Goal: Task Accomplishment & Management: Use online tool/utility

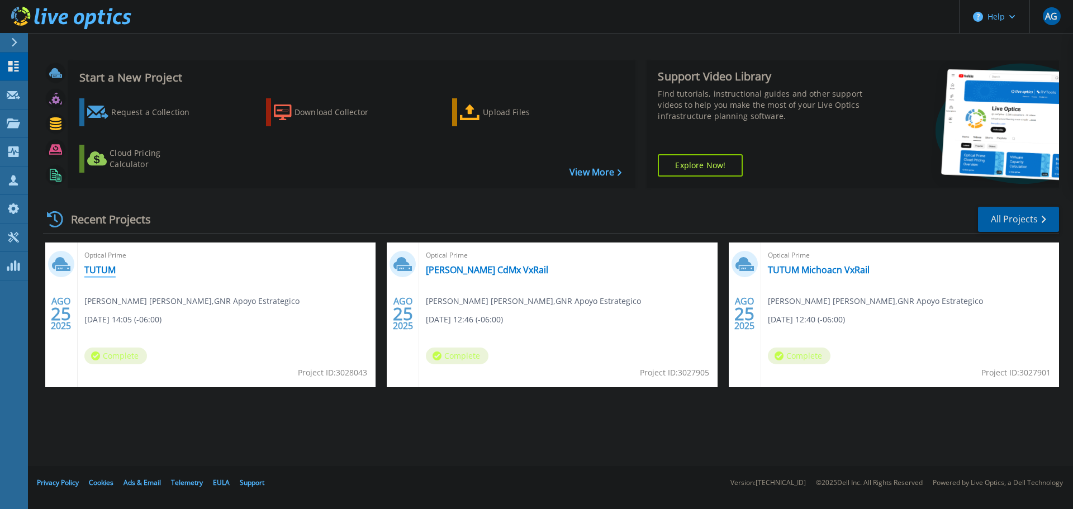
click at [106, 272] on link "TUTUM" at bounding box center [99, 269] width 31 height 11
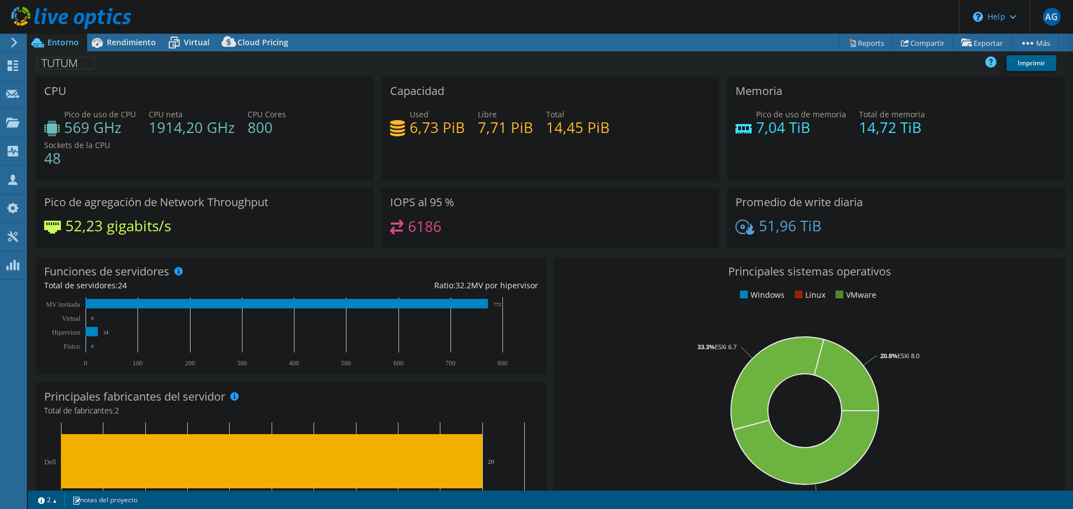
select select "USD"
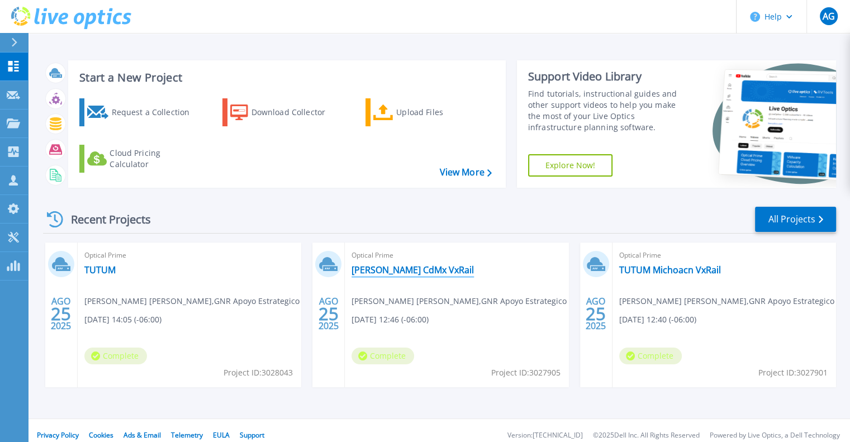
click at [395, 273] on link "TATUM CdMx VxRail" at bounding box center [413, 269] width 122 height 11
click at [395, 273] on link "[PERSON_NAME] CdMx VxRail" at bounding box center [413, 269] width 122 height 11
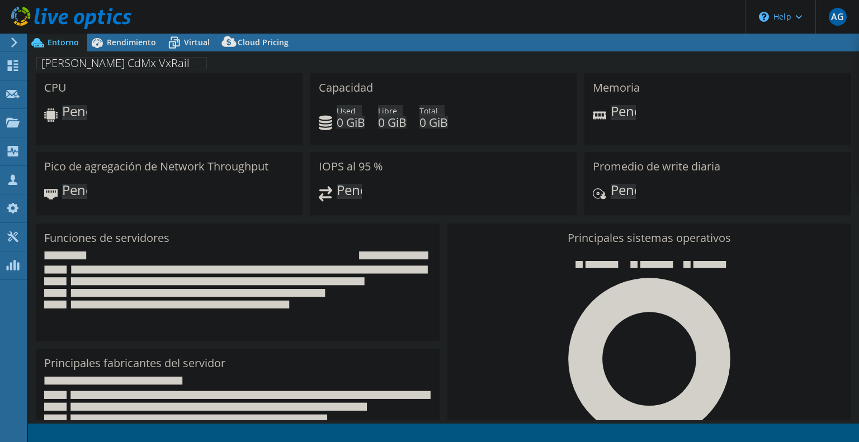
select select "USD"
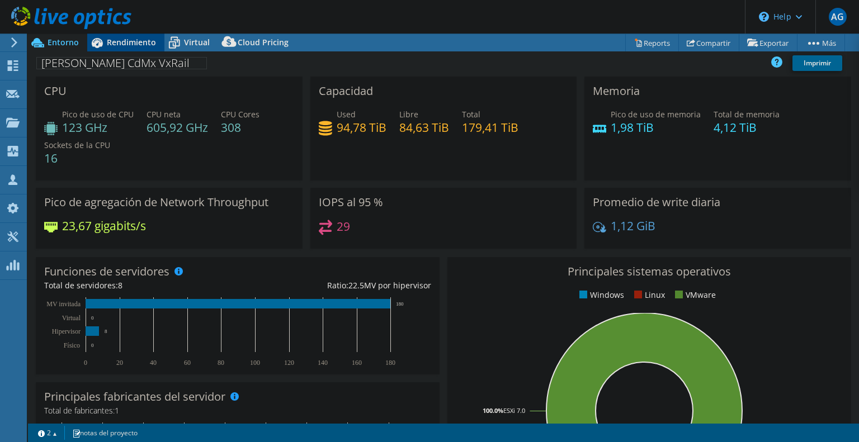
click at [140, 43] on span "Rendimiento" at bounding box center [131, 42] width 49 height 11
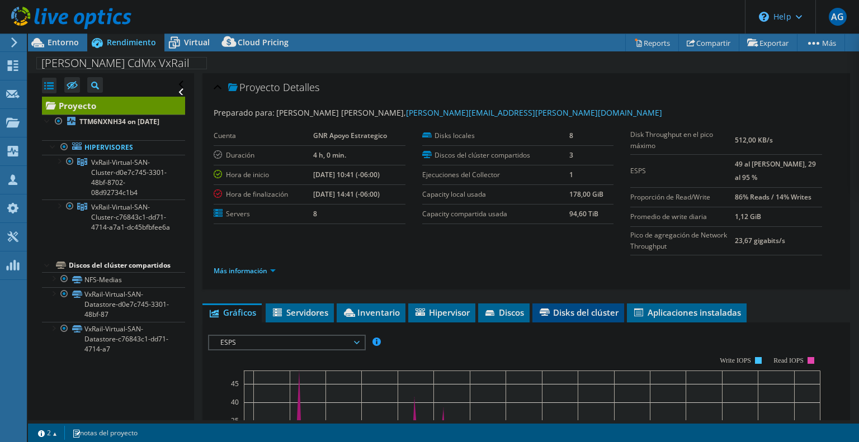
click at [562, 318] on span "Disks del clúster" at bounding box center [578, 312] width 81 height 11
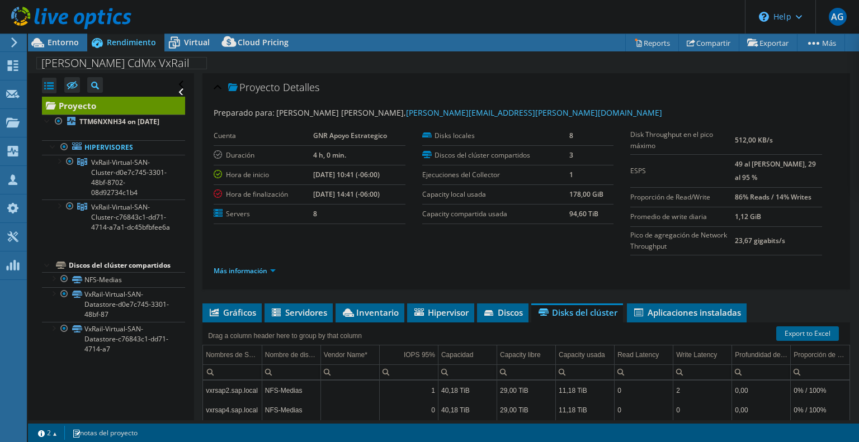
scroll to position [195, 0]
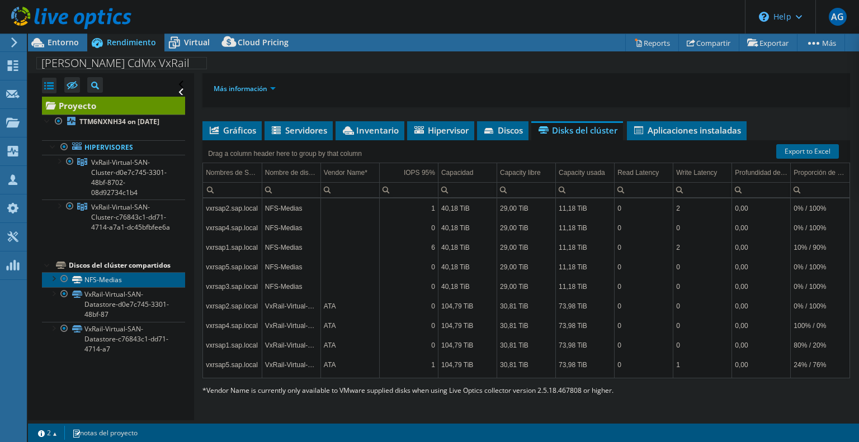
click at [108, 287] on link "NFS-Medias" at bounding box center [113, 279] width 143 height 15
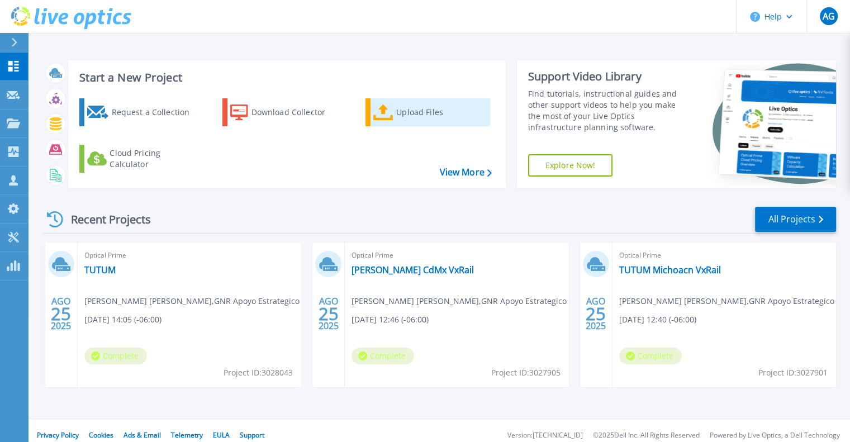
click at [414, 112] on div "Upload Files" at bounding box center [440, 112] width 89 height 22
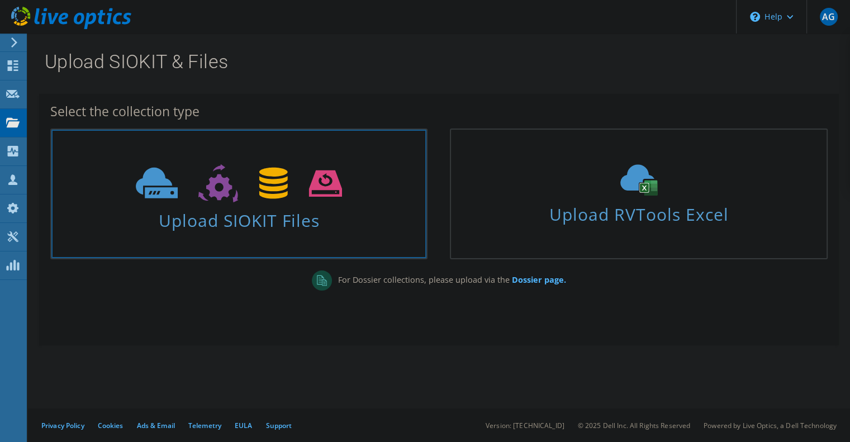
click at [252, 220] on span "Upload SIOKIT Files" at bounding box center [238, 217] width 375 height 24
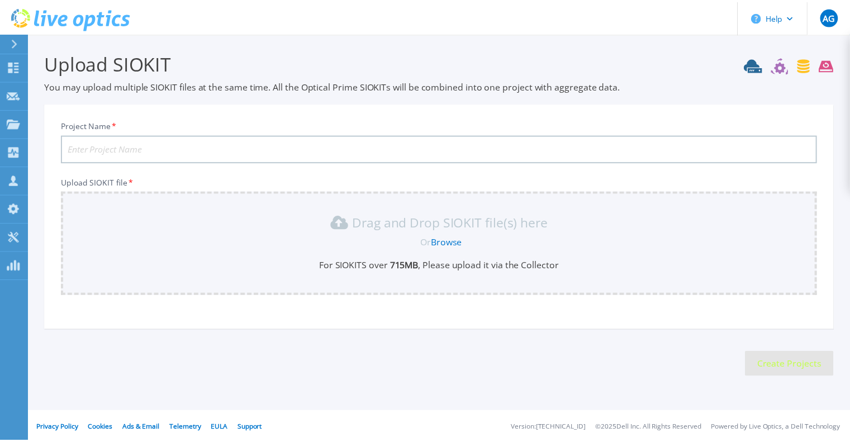
scroll to position [3, 0]
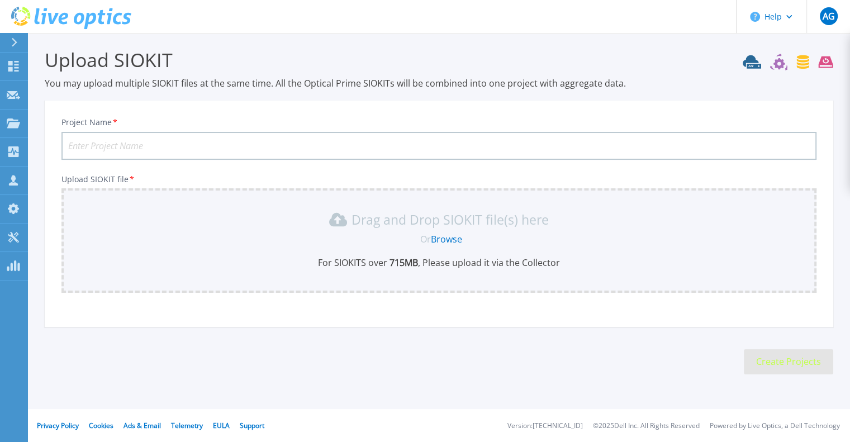
click at [174, 145] on input "Project Name *" at bounding box center [438, 146] width 755 height 28
click at [176, 141] on input "Project Name *" at bounding box center [438, 146] width 755 height 28
type input "TUTUM-LiveOptics"
click at [457, 243] on link "Browse" at bounding box center [446, 239] width 31 height 12
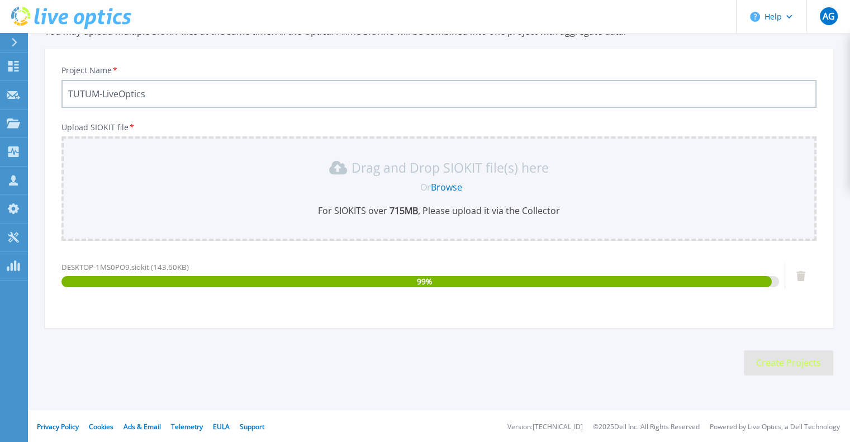
scroll to position [56, 0]
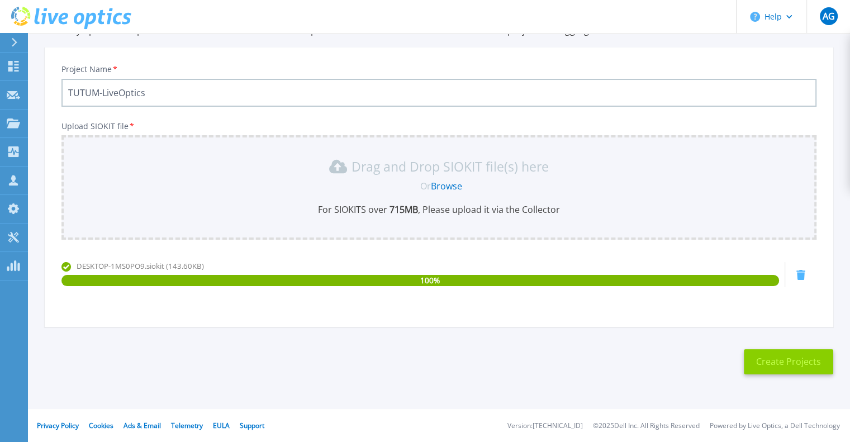
click at [774, 361] on button "Create Projects" at bounding box center [788, 361] width 89 height 25
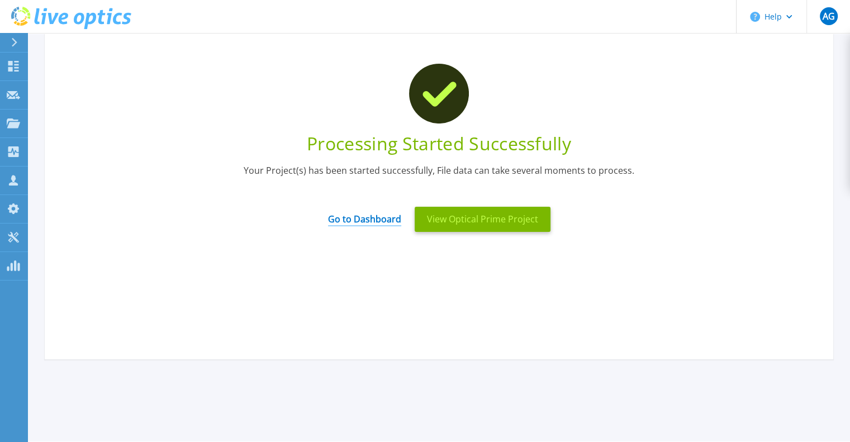
click at [391, 219] on link "Go to Dashboard" at bounding box center [364, 216] width 73 height 22
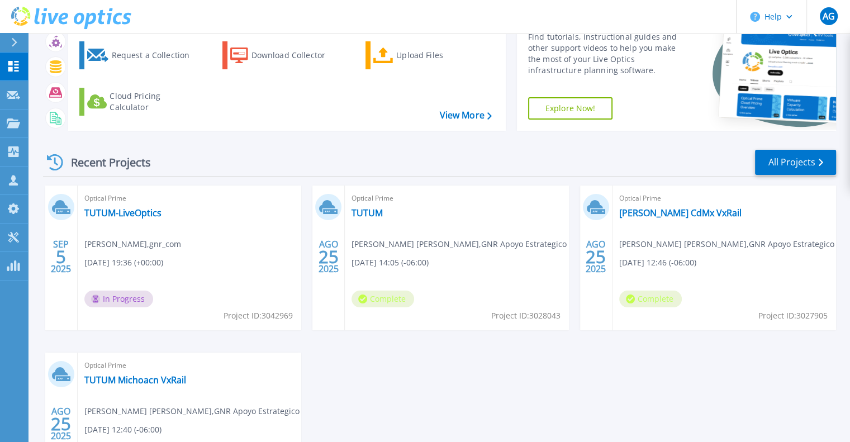
scroll to position [112, 0]
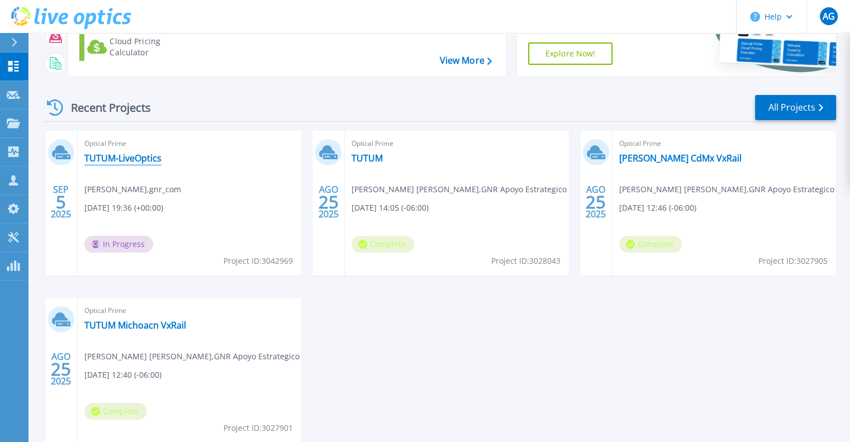
click at [141, 164] on link "TUTUM-LiveOptics" at bounding box center [122, 158] width 77 height 11
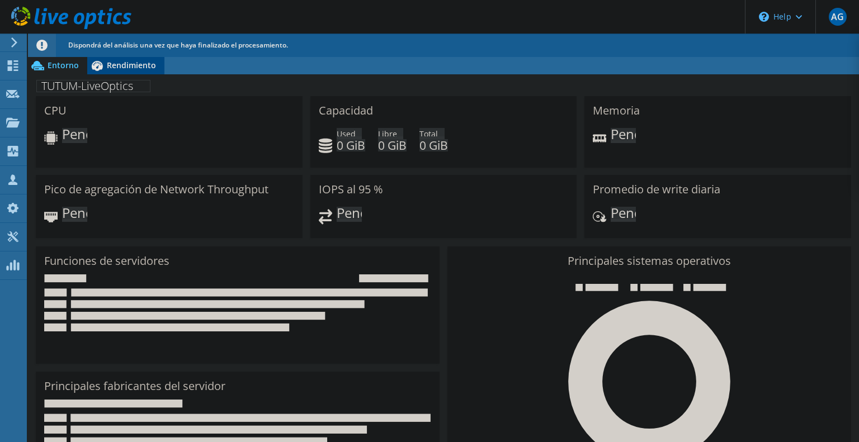
click at [132, 64] on span "Rendimiento" at bounding box center [131, 65] width 49 height 11
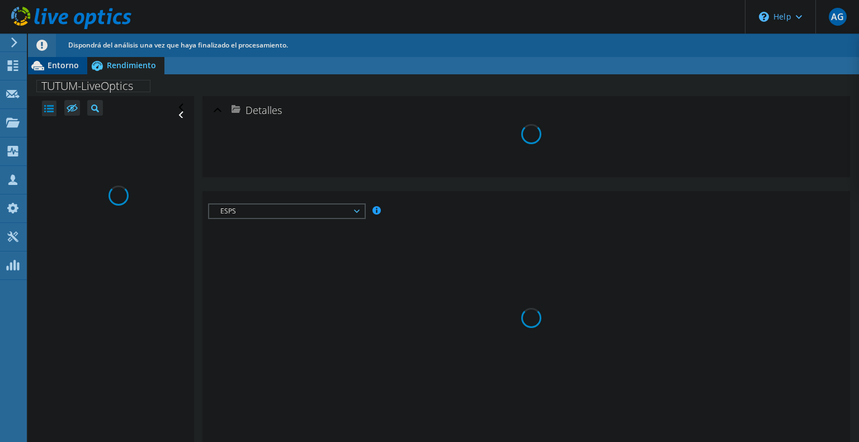
click at [64, 68] on span "Entorno" at bounding box center [63, 65] width 31 height 11
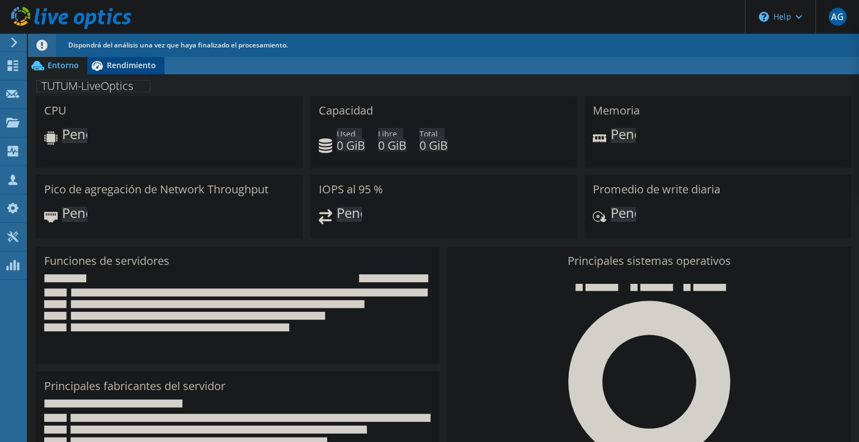
click at [139, 68] on span "Rendimiento" at bounding box center [131, 65] width 49 height 11
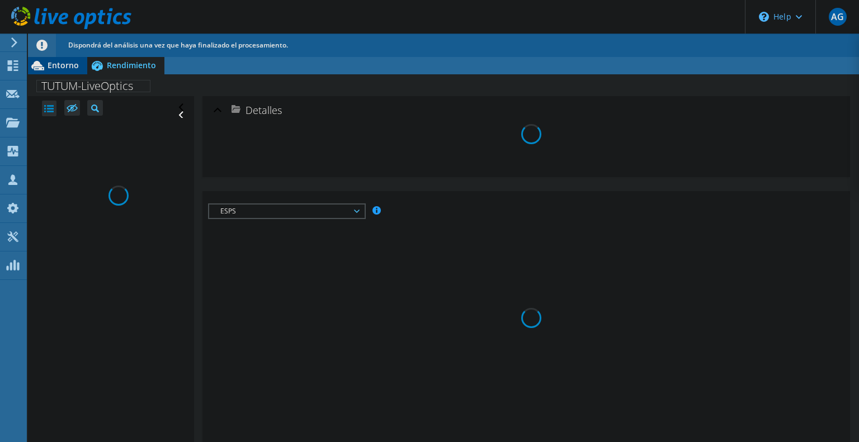
click at [71, 68] on span "Entorno" at bounding box center [63, 65] width 31 height 11
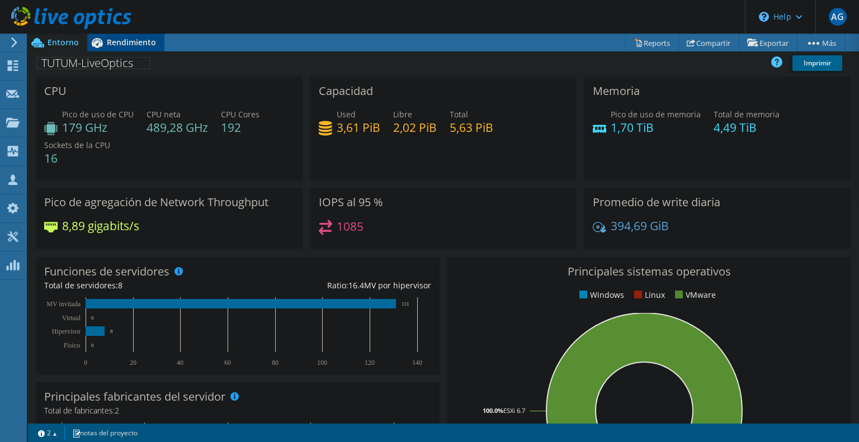
click at [126, 45] on span "Rendimiento" at bounding box center [131, 42] width 49 height 11
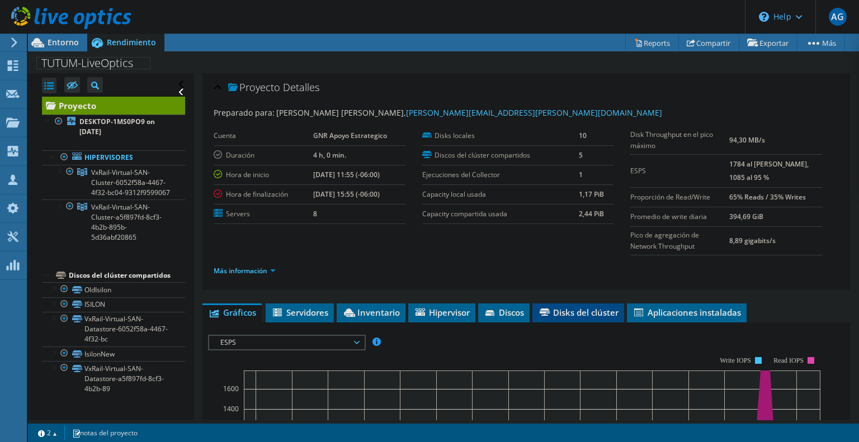
click at [571, 312] on span "Disks del clúster" at bounding box center [578, 312] width 81 height 11
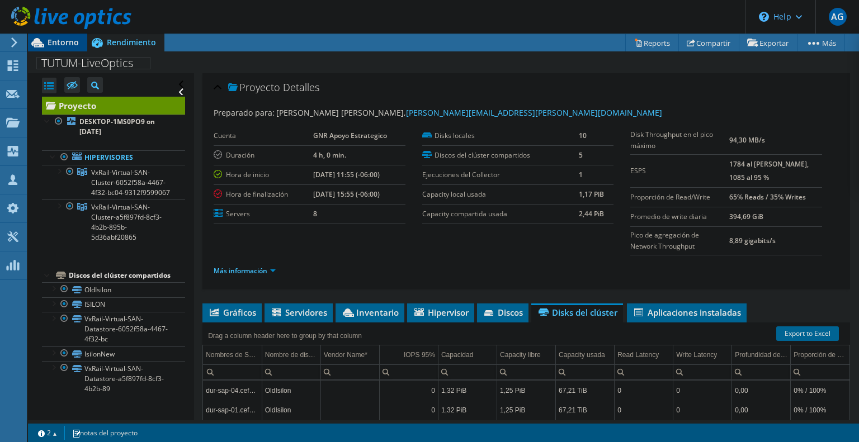
click at [59, 37] on span "Entorno" at bounding box center [63, 42] width 31 height 11
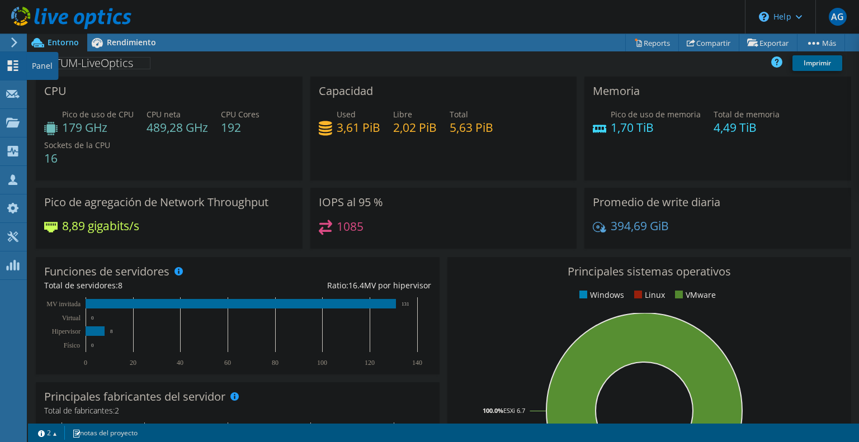
click at [15, 68] on icon at bounding box center [12, 65] width 13 height 11
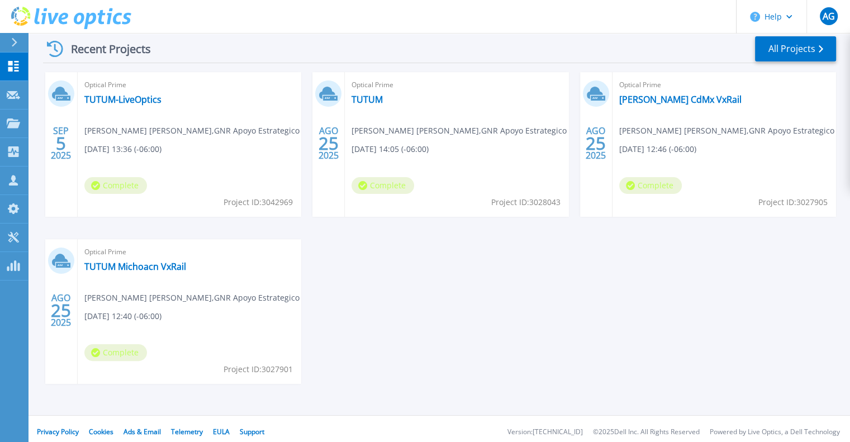
scroll to position [177, 0]
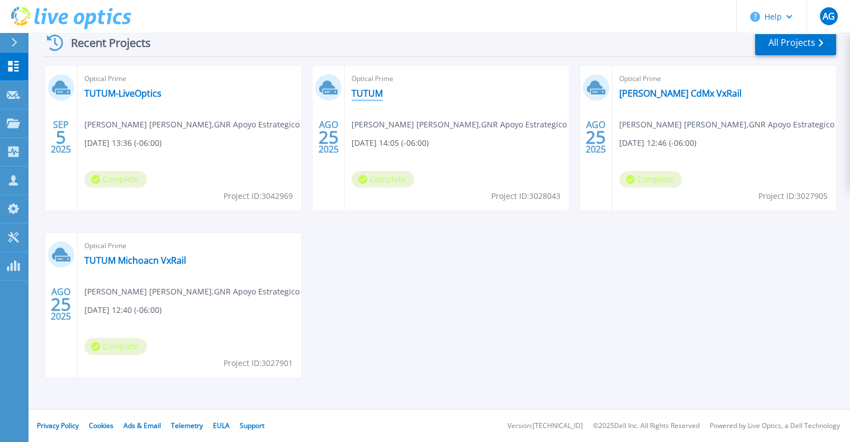
click at [376, 93] on link "TUTUM" at bounding box center [367, 93] width 31 height 11
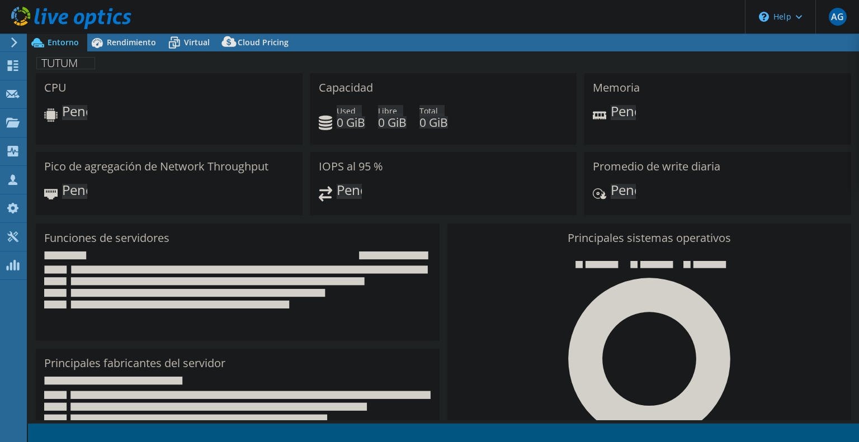
select select "USD"
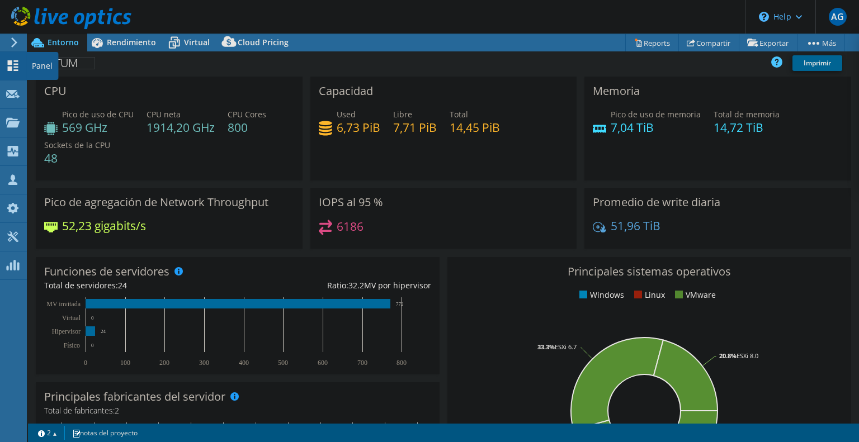
click at [19, 65] on icon at bounding box center [12, 65] width 13 height 11
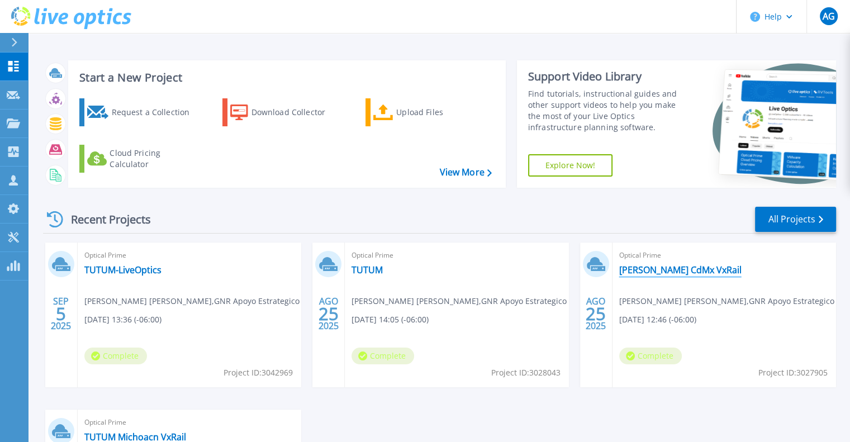
click at [656, 272] on link "TATUM CdMx VxRail" at bounding box center [680, 269] width 122 height 11
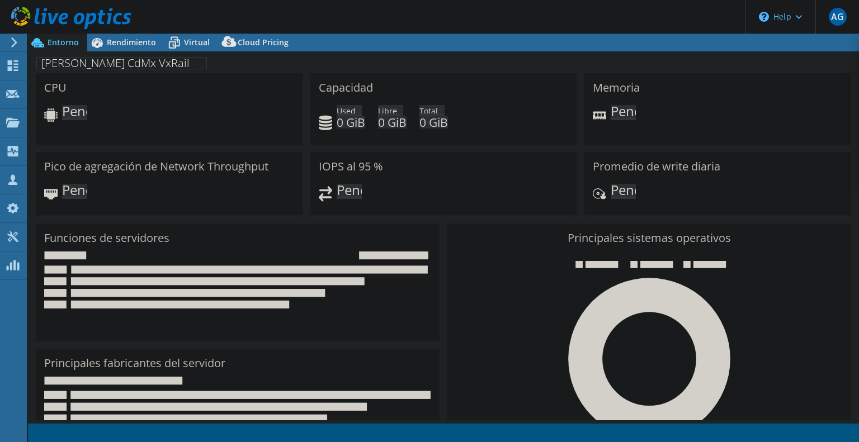
select select "USD"
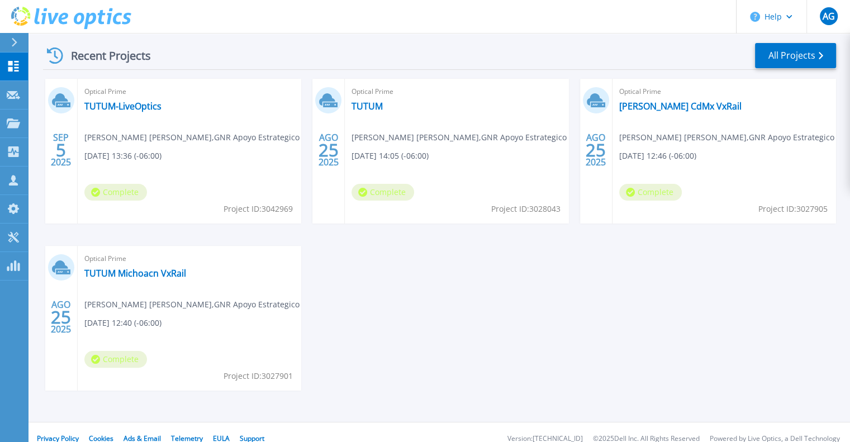
scroll to position [168, 0]
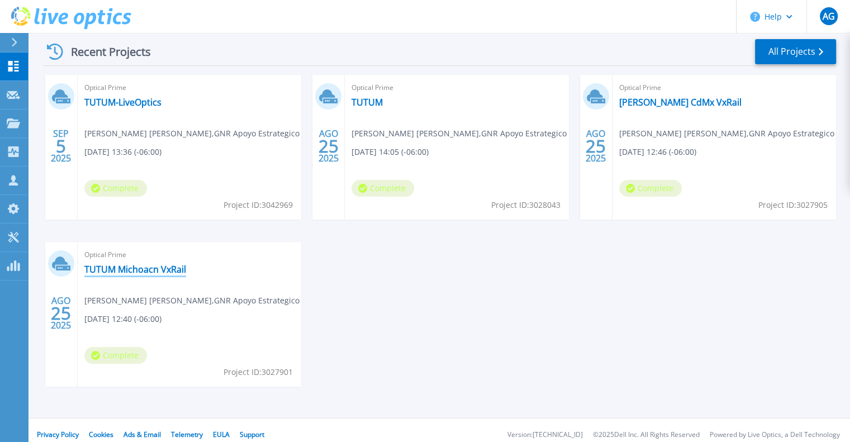
click at [160, 270] on link "TUTUM Michoacn VxRail" at bounding box center [135, 269] width 102 height 11
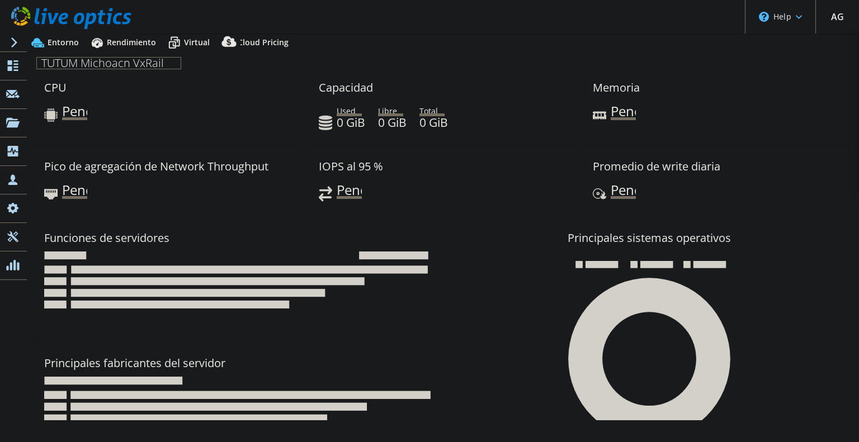
select select "USD"
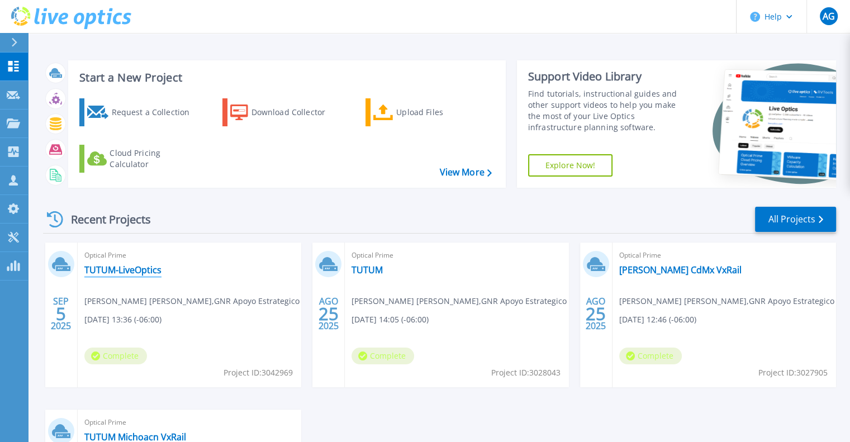
click at [124, 274] on link "TUTUM-LiveOptics" at bounding box center [122, 269] width 77 height 11
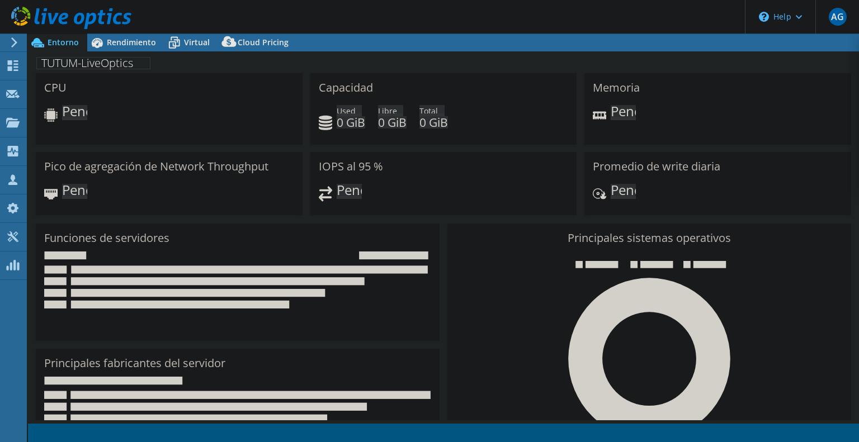
select select "USD"
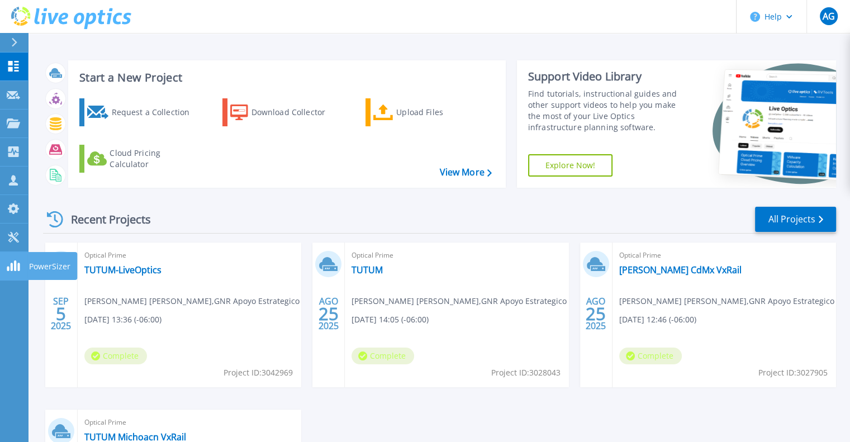
click at [13, 270] on icon at bounding box center [13, 266] width 13 height 11
click at [13, 240] on icon at bounding box center [13, 237] width 13 height 11
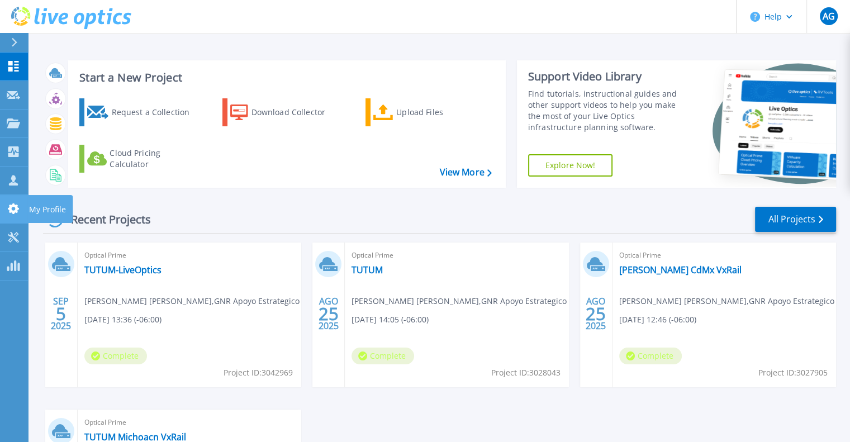
click at [14, 206] on icon at bounding box center [13, 208] width 11 height 11
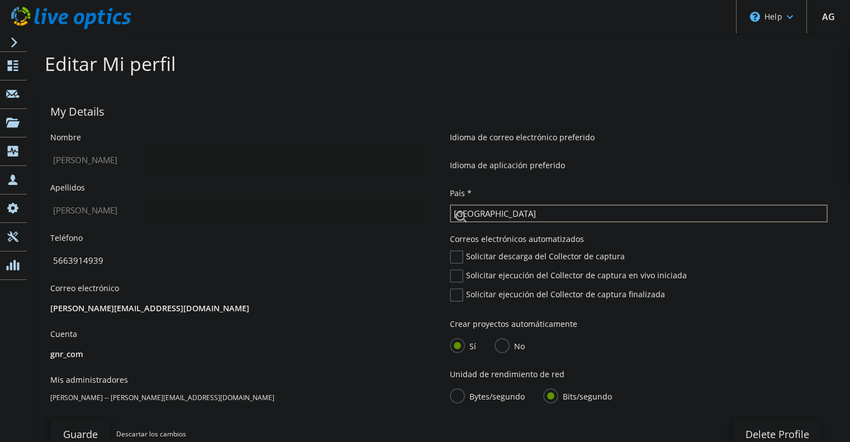
select select "151"
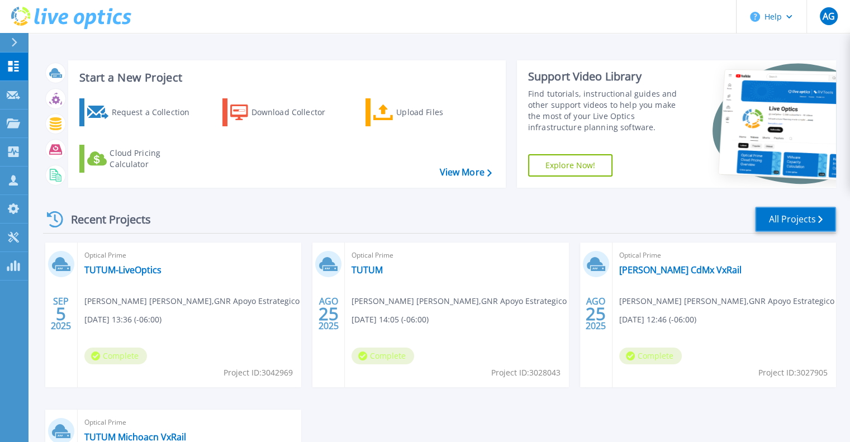
click at [793, 226] on link "All Projects" at bounding box center [795, 219] width 81 height 25
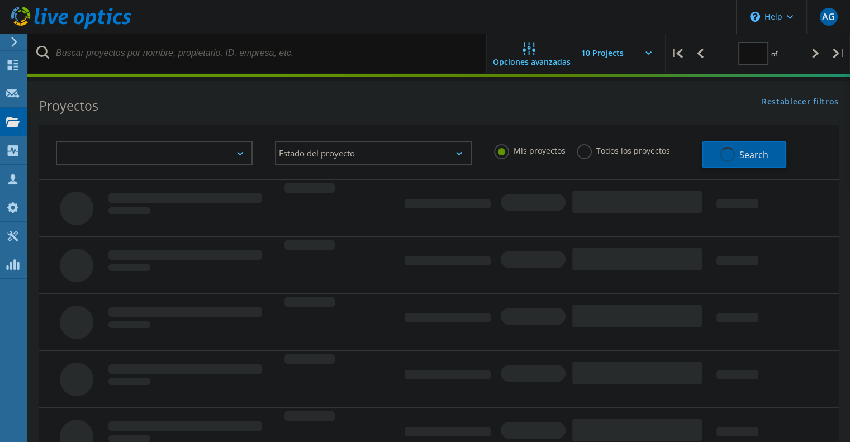
type input "1"
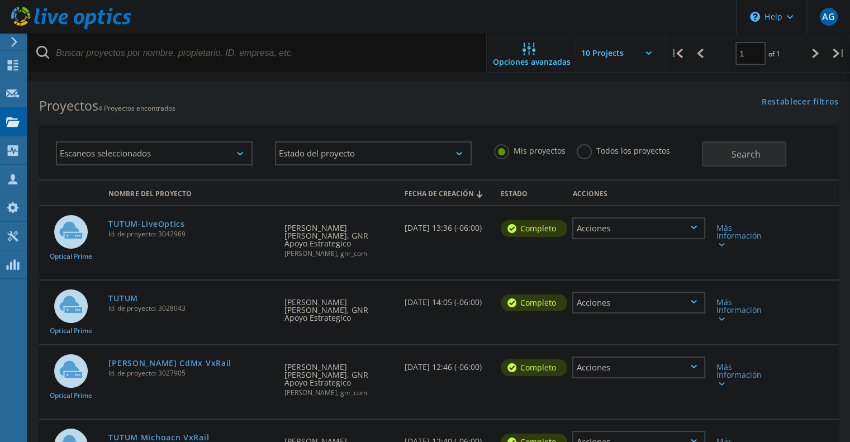
click at [697, 232] on div "Acciones" at bounding box center [638, 228] width 133 height 22
click at [632, 223] on div "Detalles del proyecto" at bounding box center [639, 219] width 131 height 17
click at [648, 54] on icon at bounding box center [649, 52] width 6 height 3
click at [722, 245] on icon at bounding box center [722, 244] width 6 height 3
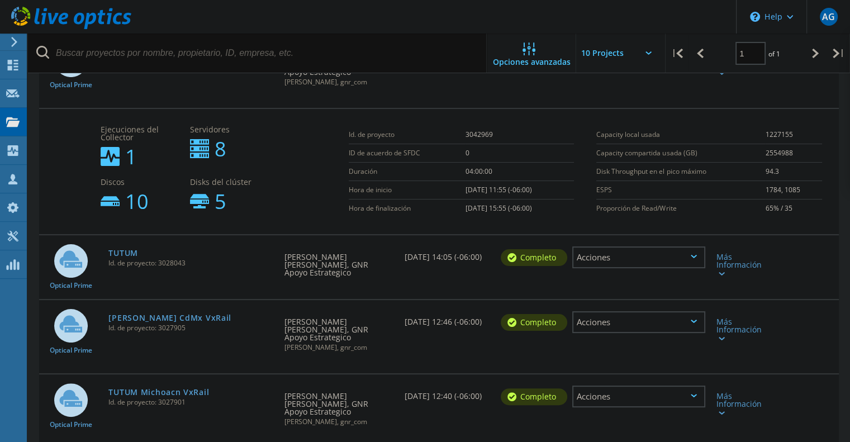
scroll to position [165, 0]
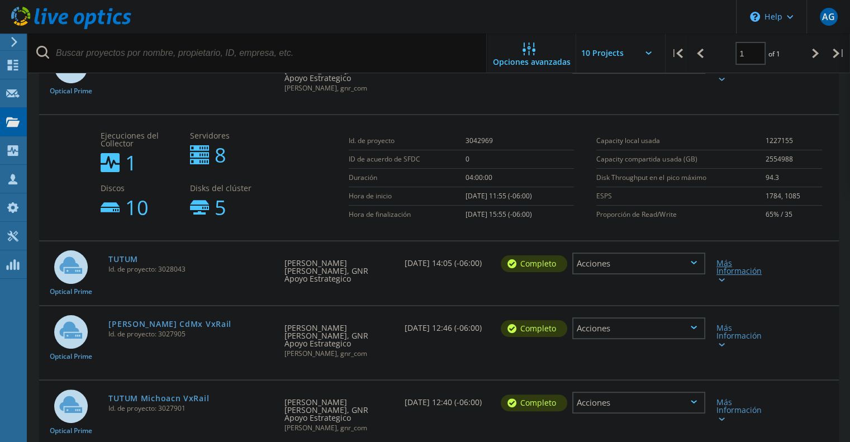
click at [724, 283] on lo-svg-helper at bounding box center [721, 279] width 8 height 10
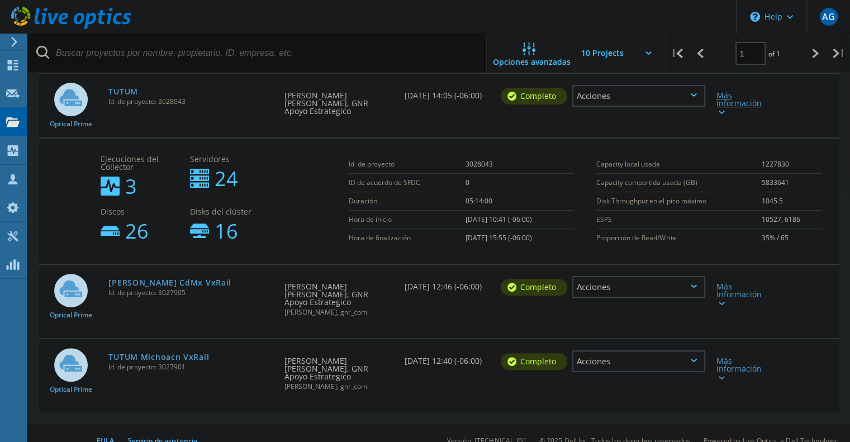
scroll to position [348, 0]
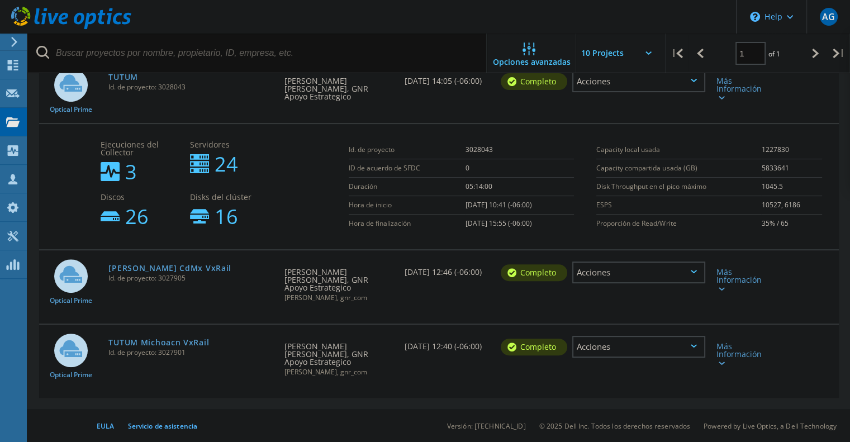
click at [724, 296] on div "Más Información" at bounding box center [743, 276] width 64 height 53
click at [722, 290] on div at bounding box center [721, 288] width 8 height 7
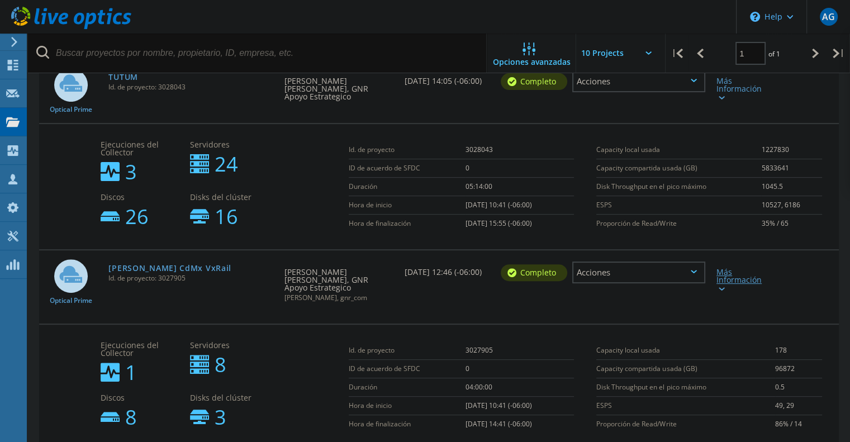
scroll to position [474, 0]
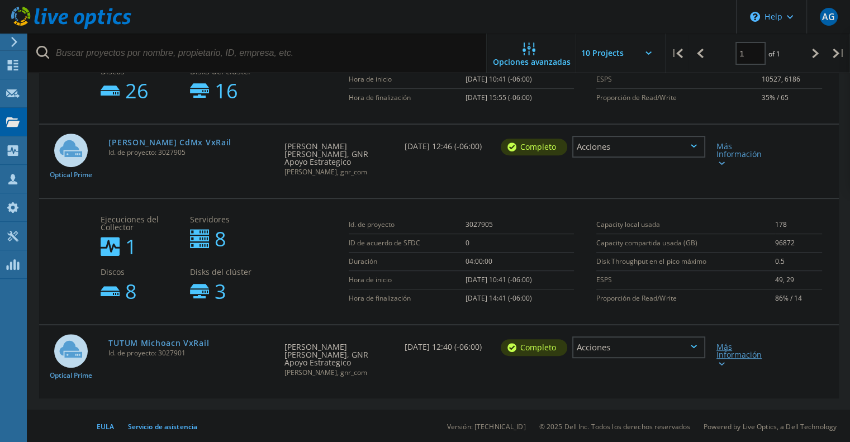
click at [726, 363] on div "Más Información" at bounding box center [743, 354] width 53 height 23
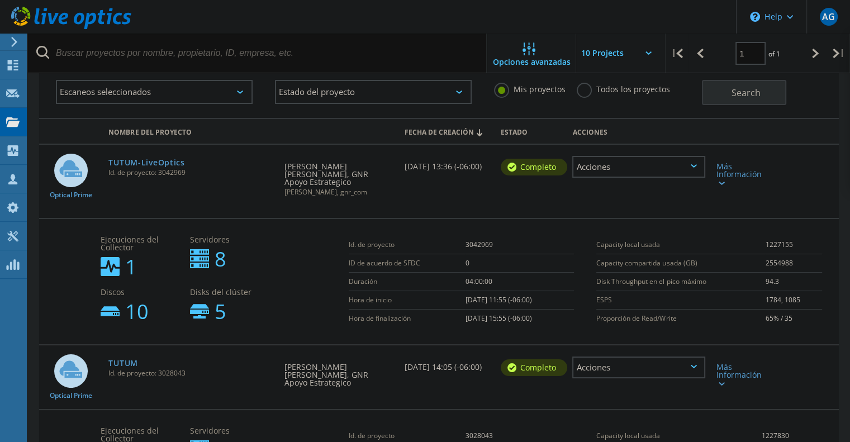
scroll to position [0, 0]
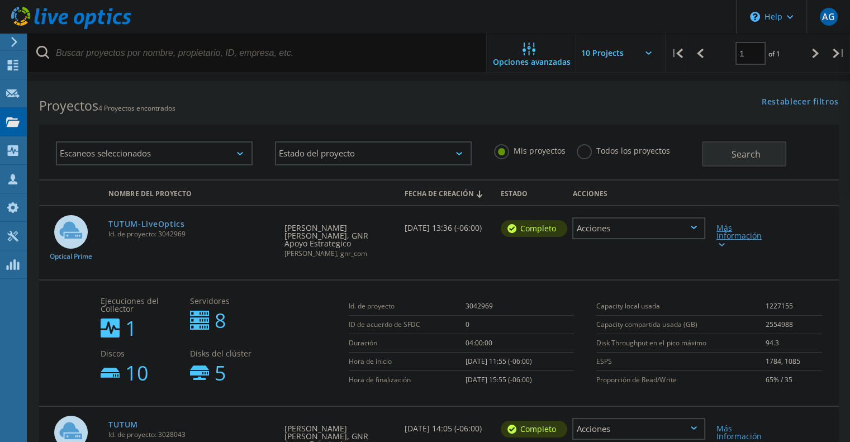
click at [721, 244] on icon at bounding box center [722, 244] width 6 height 3
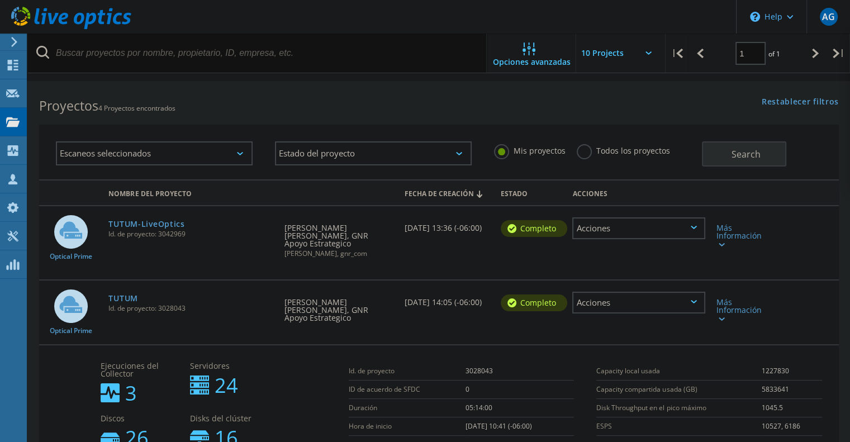
click at [697, 231] on div "Acciones" at bounding box center [638, 228] width 133 height 22
click at [610, 258] on div "Eliminar" at bounding box center [639, 254] width 131 height 17
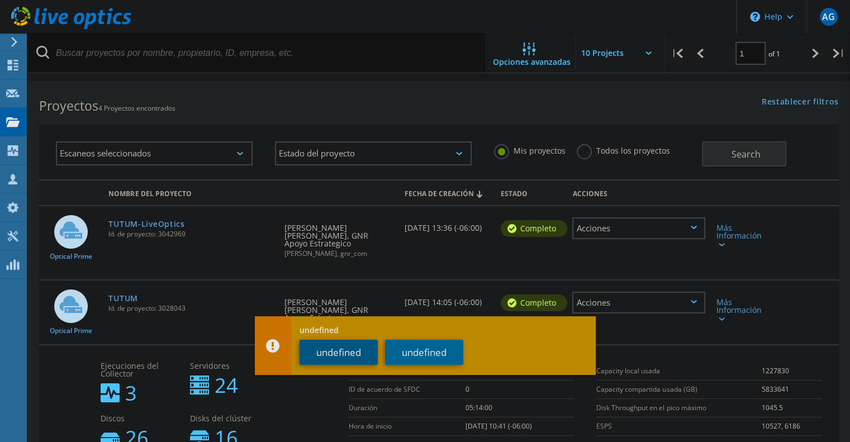
click at [331, 358] on button "undefined" at bounding box center [339, 352] width 78 height 25
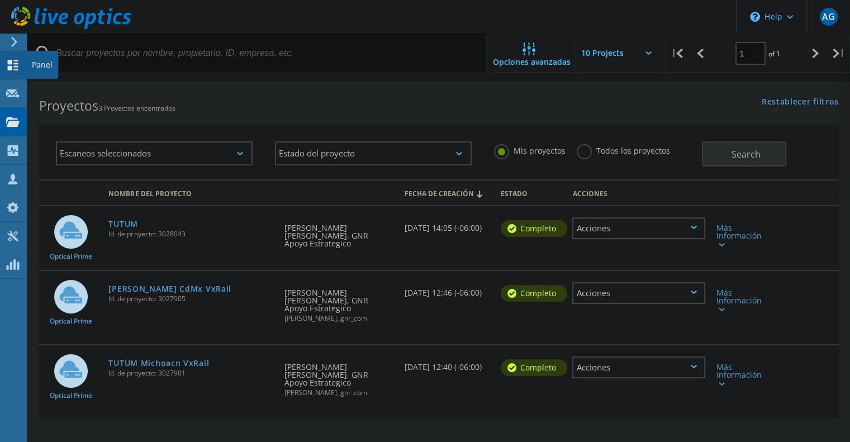
click at [11, 65] on icon at bounding box center [12, 65] width 13 height 11
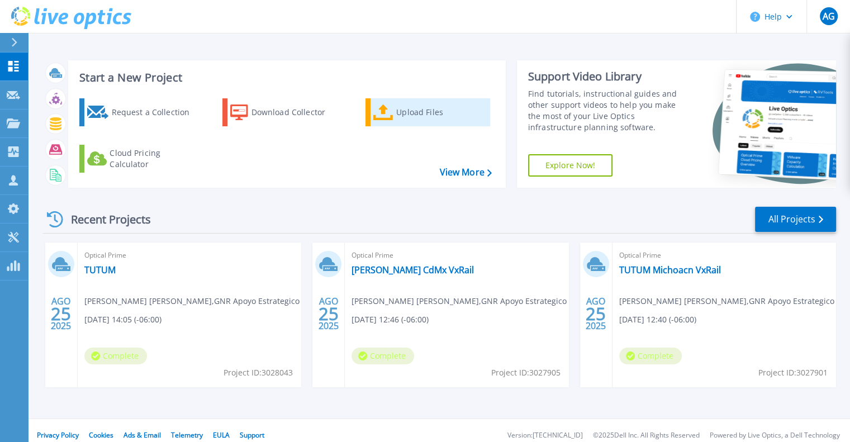
click at [416, 112] on div "Upload Files" at bounding box center [440, 112] width 89 height 22
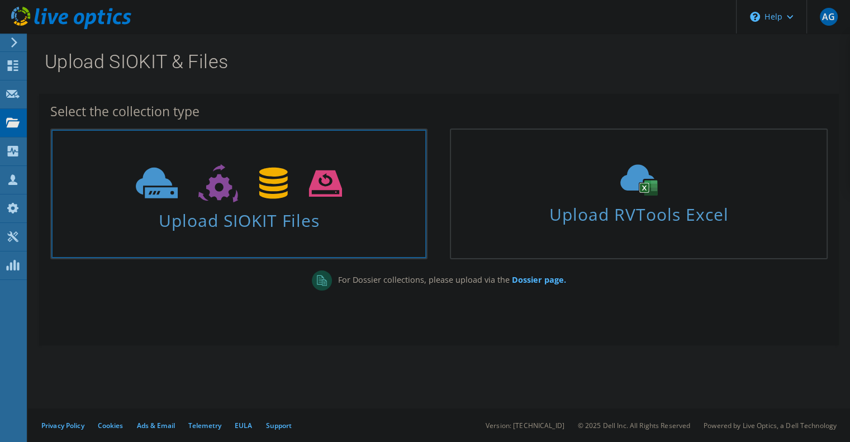
click at [254, 209] on span "Upload SIOKIT Files" at bounding box center [238, 217] width 375 height 24
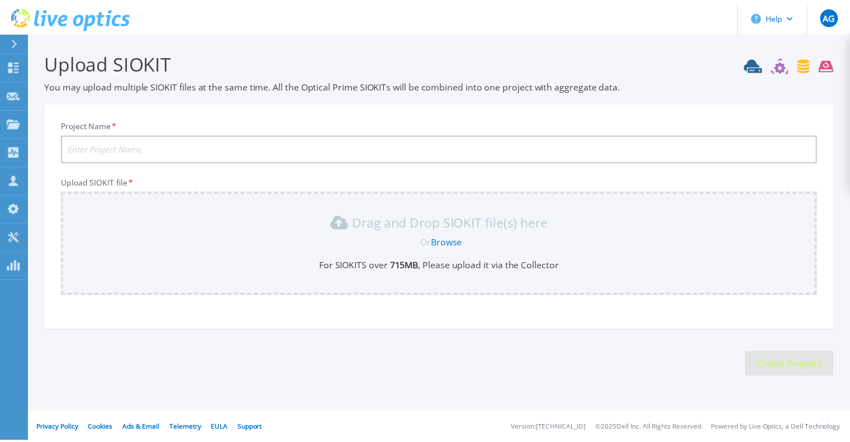
scroll to position [3, 0]
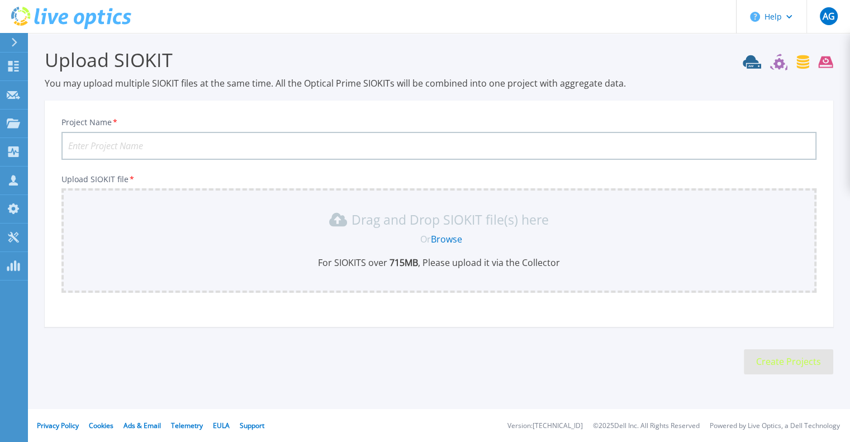
click at [201, 148] on input "Project Name *" at bounding box center [438, 146] width 755 height 28
click at [125, 143] on input "TUTUM VxRAil CdMx-2" at bounding box center [438, 146] width 755 height 28
click at [122, 144] on input "TUTUM VxRAil CdMx-2" at bounding box center [438, 146] width 755 height 28
type input "TUTUM VxRail CdMx-2"
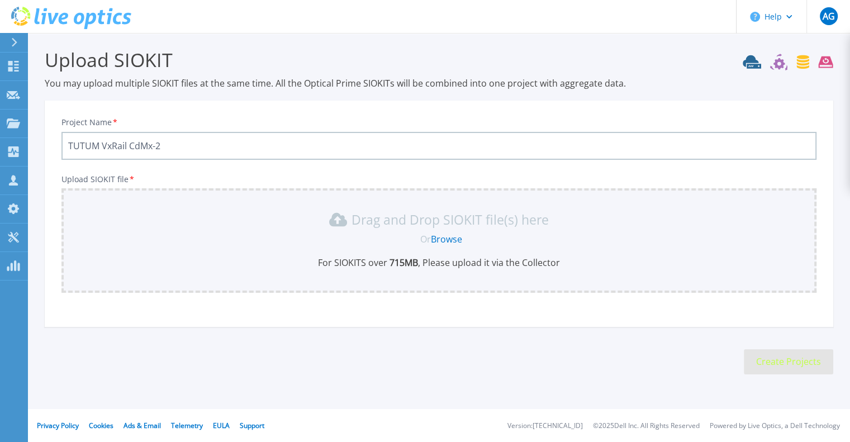
click at [456, 243] on link "Browse" at bounding box center [446, 239] width 31 height 12
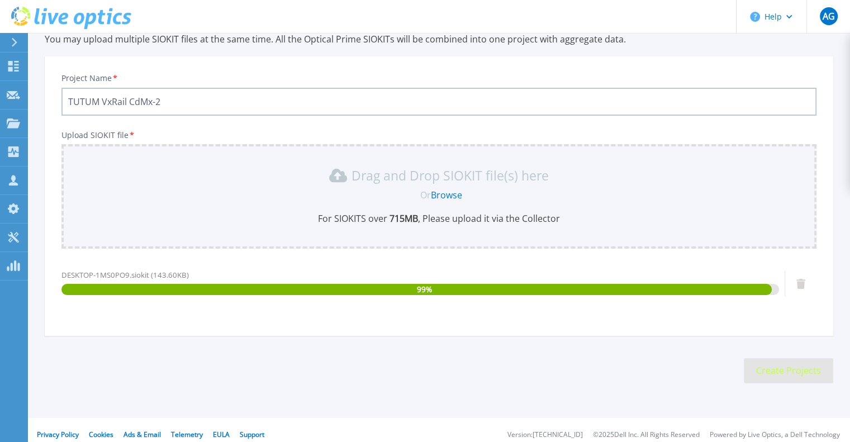
scroll to position [56, 0]
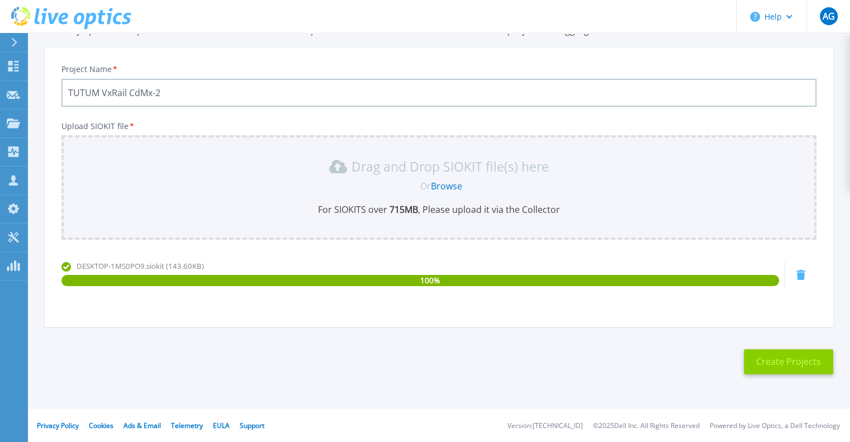
click at [792, 357] on button "Create Projects" at bounding box center [788, 361] width 89 height 25
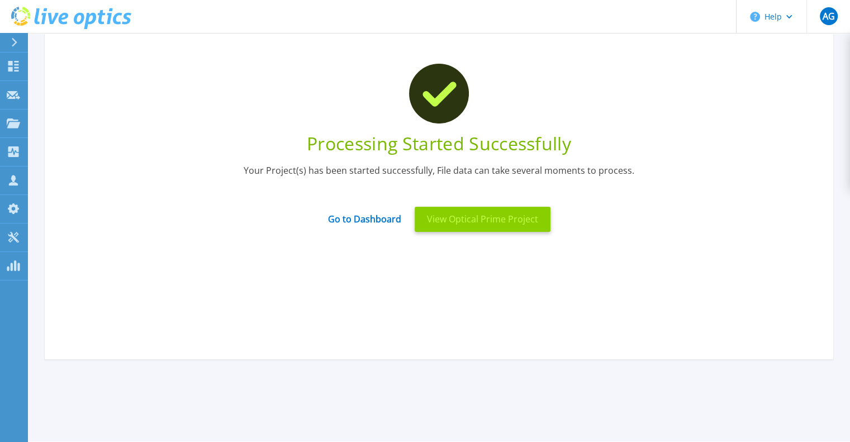
click at [481, 210] on button "View Optical Prime Project" at bounding box center [483, 219] width 136 height 25
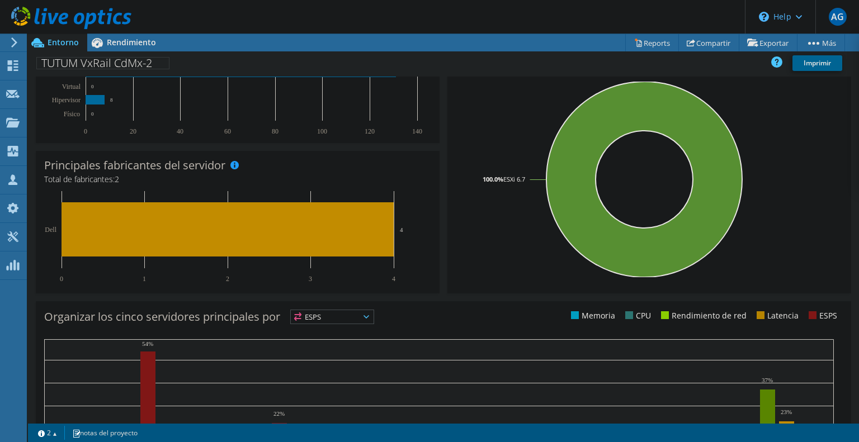
scroll to position [111, 0]
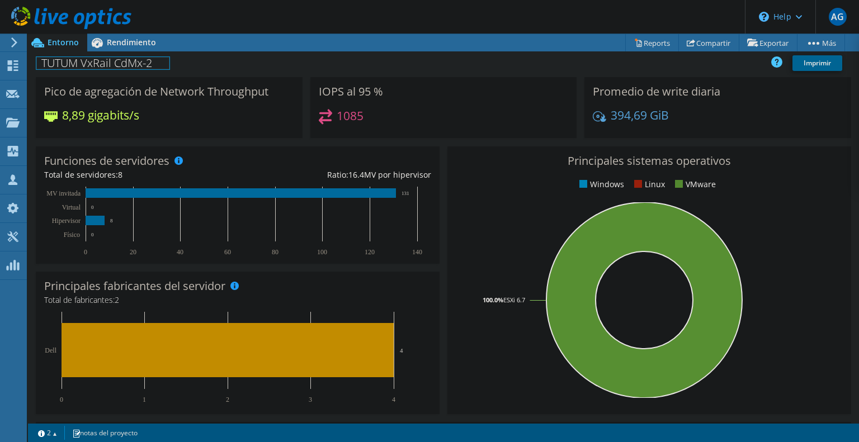
click at [129, 53] on div "TUTUM VxRail CdMx-2 Imprimir" at bounding box center [443, 63] width 831 height 21
click at [131, 45] on span "Rendimiento" at bounding box center [131, 42] width 49 height 11
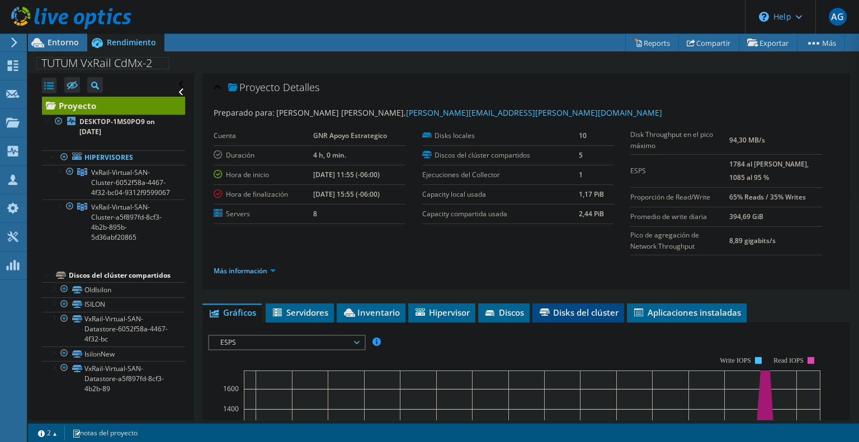
click at [561, 316] on span "Disks del clúster" at bounding box center [578, 312] width 81 height 11
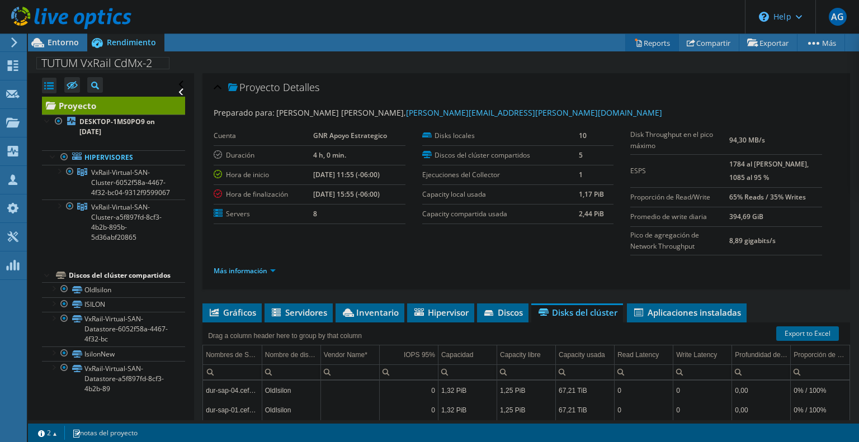
click at [646, 44] on link "Reports" at bounding box center [652, 42] width 54 height 17
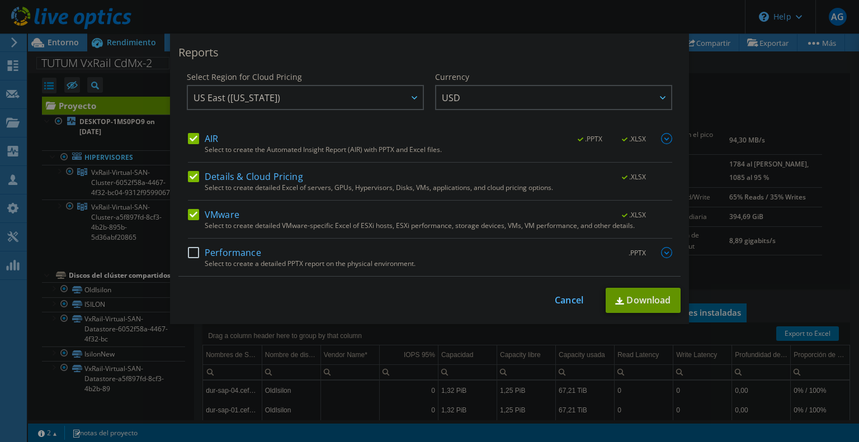
click at [188, 252] on label "Performance" at bounding box center [224, 252] width 73 height 11
click at [0, 0] on input "Performance" at bounding box center [0, 0] width 0 height 0
click at [628, 305] on link "Download" at bounding box center [642, 300] width 75 height 25
